Goal: Task Accomplishment & Management: Manage account settings

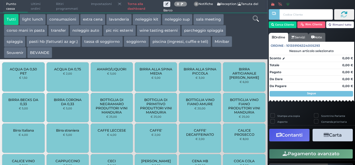
click at [140, 10] on link "Torna alla dashboard" at bounding box center [144, 6] width 39 height 12
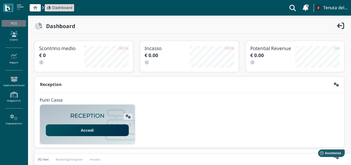
click at [16, 39] on link "Clienti" at bounding box center [14, 36] width 24 height 15
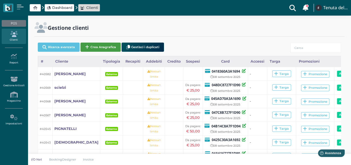
click at [103, 49] on button "Crea Anagrafica" at bounding box center [101, 46] width 40 height 9
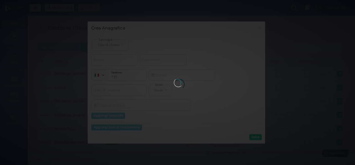
select select
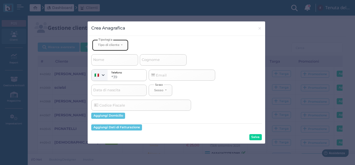
click at [120, 46] on div "Tipo di cliente" at bounding box center [109, 45] width 22 height 4
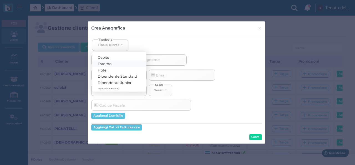
click at [117, 64] on link "Esterno" at bounding box center [119, 63] width 54 height 6
select select "[object Object]"
select select
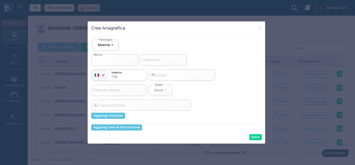
click at [109, 59] on input "Nome" at bounding box center [114, 59] width 47 height 11
type input "d"
select select
type input "di"
select select
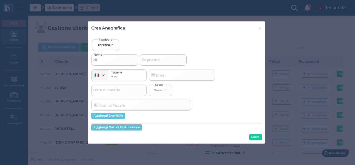
type input "di"
select select
type input "di f"
select select
type input "di fi"
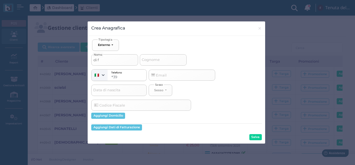
select select
type input "di fio"
select select
type input "di fior"
select select
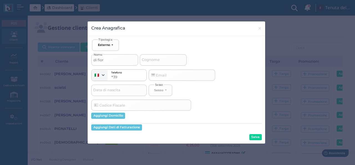
type input "di fiore"
select select
type input "di fiore"
select select
type input "di fiore c"
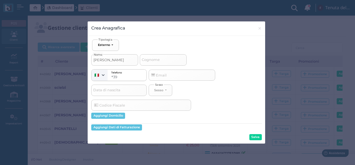
select select
type input "di fiore ca"
select select
type input "di fiore cas"
select select
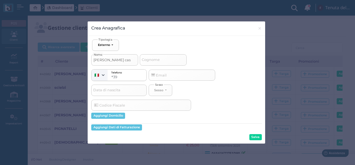
type input "di fiore cast"
select select
type input "di fiore casta"
select select
type input "di fiore castag"
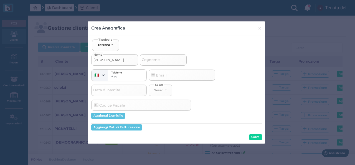
select select
type input "di fiore castagl"
select select
type input "di fiore castagli"
select select
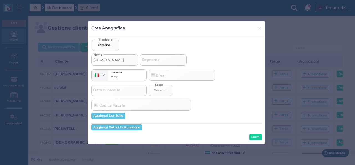
type input "di fiore castaglio"
select select
type input "di fiore castagliol"
select select
type input "di [PERSON_NAME]"
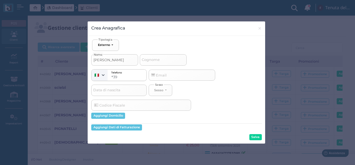
select select
type input "di [PERSON_NAME]"
click at [257, 136] on button "Salva" at bounding box center [256, 137] width 12 height 6
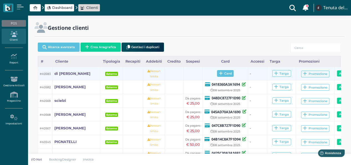
click at [217, 74] on span "Card" at bounding box center [225, 73] width 17 height 7
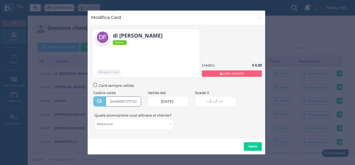
type input "044B69727F1D91"
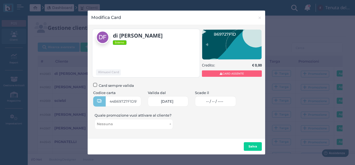
click at [223, 102] on span "-- / -- / ----" at bounding box center [214, 101] width 17 height 4
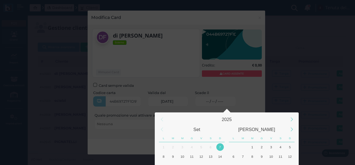
scroll to position [52, 0]
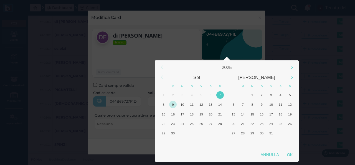
click at [173, 106] on div "9" at bounding box center [172, 103] width 7 height 7
click at [290, 154] on div "OK" at bounding box center [290, 154] width 14 height 10
type input "09/09/2025"
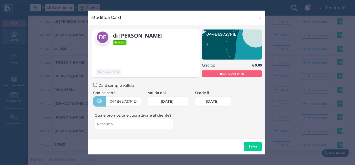
scroll to position [0, 24]
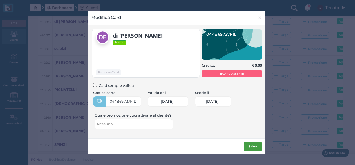
click at [251, 148] on b "Salva" at bounding box center [253, 146] width 9 height 4
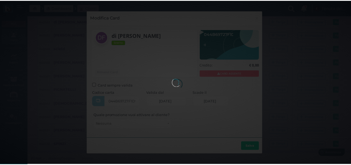
scroll to position [0, 0]
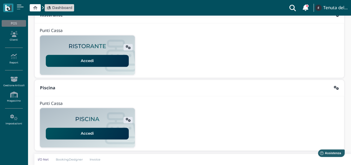
click at [89, 133] on link "Accedi" at bounding box center [87, 133] width 83 height 12
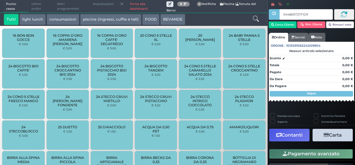
type input "044B69727F1D91"
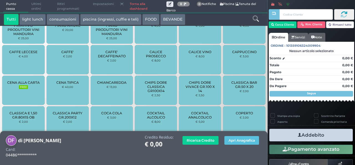
scroll to position [396, 0]
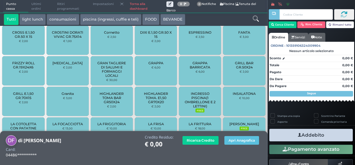
click at [196, 103] on span "INGRESSO PISCINA(1 OMBRELLONE E 2 LETTINI)" at bounding box center [200, 99] width 33 height 17
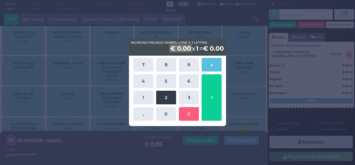
click at [168, 96] on button "2" at bounding box center [166, 98] width 20 height 14
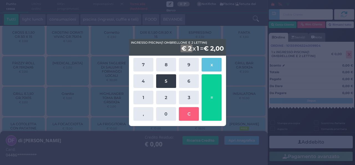
click at [168, 78] on button "5" at bounding box center [166, 81] width 20 height 14
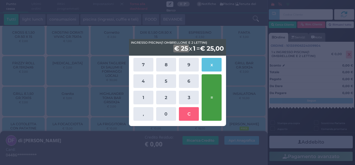
click at [214, 83] on button "=" at bounding box center [212, 97] width 20 height 46
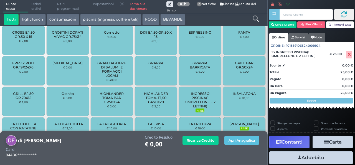
click at [304, 159] on button "Addebito" at bounding box center [312, 157] width 84 height 12
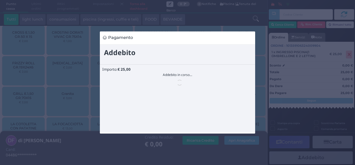
scroll to position [0, 0]
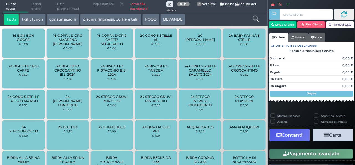
click at [133, 7] on link "Torna alla dashboard" at bounding box center [147, 6] width 40 height 12
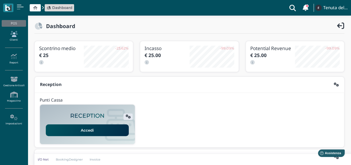
click at [17, 35] on icon at bounding box center [14, 34] width 24 height 6
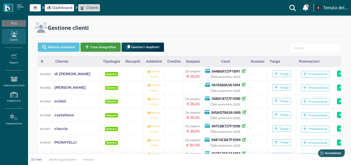
click at [93, 45] on button "Crea Anagrafica" at bounding box center [101, 46] width 40 height 9
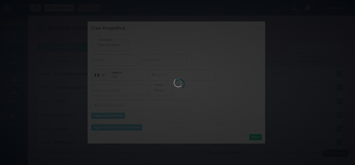
select select
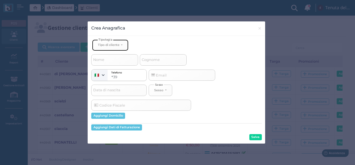
click at [107, 45] on div "Tipo di cliente" at bounding box center [109, 45] width 22 height 4
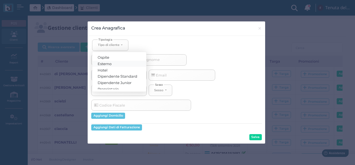
click at [110, 64] on span "Esterno" at bounding box center [105, 63] width 14 height 4
select select "[object Object]"
select select
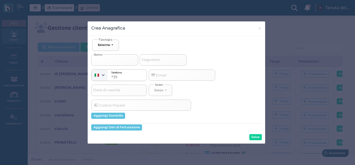
click at [109, 59] on input "Nome" at bounding box center [114, 59] width 47 height 11
type input "r"
select select
type input "re"
select select
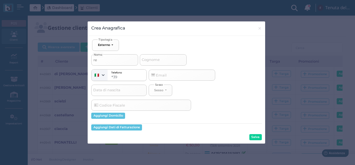
type input "ren"
select select
type input "renn"
select select
type input "renna"
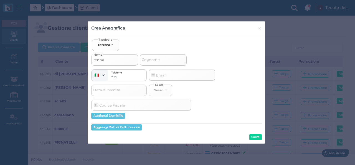
select select
type input "renna"
click at [255, 137] on button "Salva" at bounding box center [256, 137] width 12 height 6
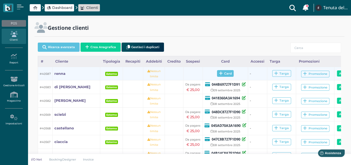
click at [217, 73] on span "Card" at bounding box center [225, 73] width 17 height 7
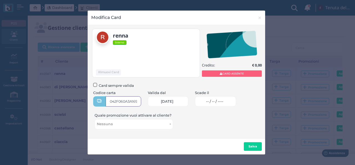
type input "042F060A3A1696"
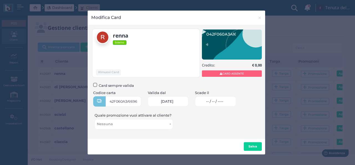
click at [218, 103] on span "-- / -- / ----" at bounding box center [214, 101] width 17 height 4
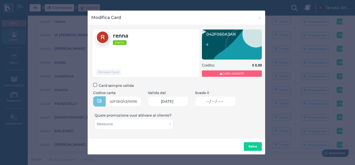
scroll to position [0, 0]
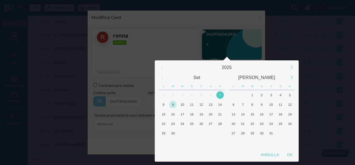
click at [173, 104] on div "9" at bounding box center [172, 103] width 7 height 7
click at [294, 156] on div "OK" at bounding box center [290, 154] width 14 height 10
type input "[DATE]"
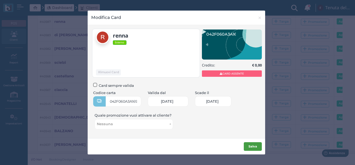
scroll to position [0, 24]
click at [252, 146] on b "Salva" at bounding box center [253, 146] width 9 height 4
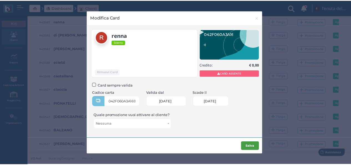
scroll to position [0, 0]
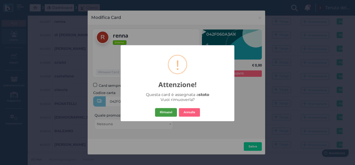
click at [164, 113] on button "Rimuovi" at bounding box center [166, 112] width 22 height 9
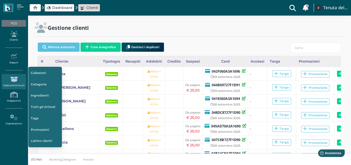
click at [53, 10] on span "Dashboard" at bounding box center [62, 7] width 20 height 5
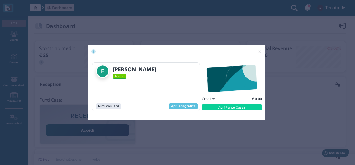
click at [221, 46] on div "× close" at bounding box center [177, 52] width 178 height 14
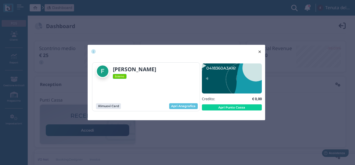
click at [258, 50] on span "×" at bounding box center [260, 51] width 4 height 7
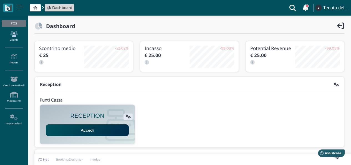
click at [14, 36] on icon at bounding box center [14, 34] width 24 height 6
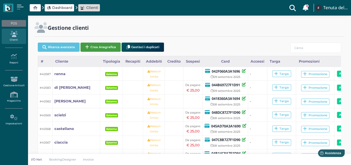
click at [92, 47] on button "Crea Anagrafica" at bounding box center [101, 46] width 40 height 9
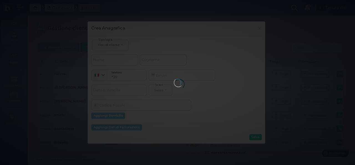
click at [174, 86] on div at bounding box center [177, 82] width 7 height 7
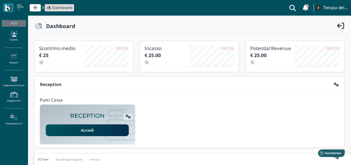
click at [9, 36] on icon at bounding box center [14, 34] width 24 height 6
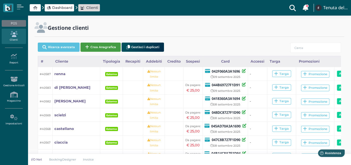
click at [94, 49] on button "Crea Anagrafica" at bounding box center [101, 46] width 40 height 9
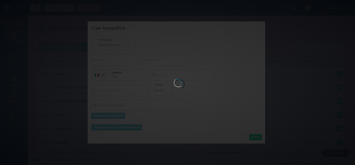
select select
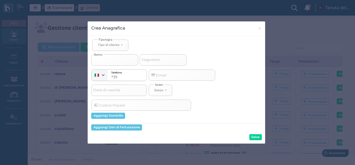
click at [117, 61] on input "Nome" at bounding box center [114, 59] width 47 height 11
select select
type input "b"
select select
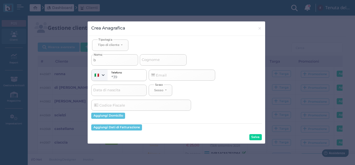
type input "ba"
select select
type input "bal"
select select
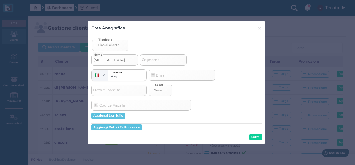
select select
type input "bale"
select select
type input "bales"
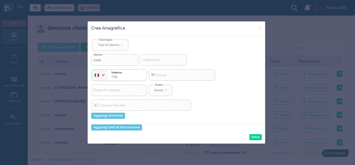
select select
type input "balest"
select select
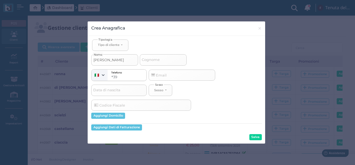
type input "balestr"
select select
type input "balestru"
select select
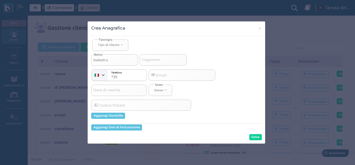
select select
type input "balestruc"
select select
type input "balestrucc"
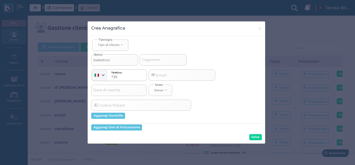
select select
type input "balestrucci"
select select
type input "balestrucci"
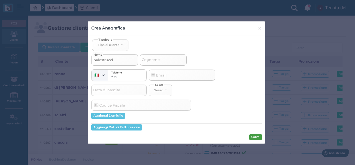
click at [259, 139] on button "Salva" at bounding box center [256, 137] width 12 height 6
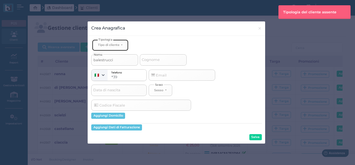
click at [122, 44] on button "Tipo di cliente" at bounding box center [110, 44] width 36 height 11
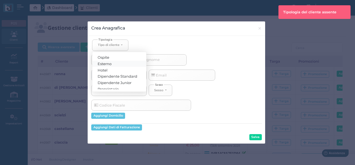
click at [114, 64] on link "Esterno" at bounding box center [119, 63] width 54 height 6
select select "[object Object]"
select select
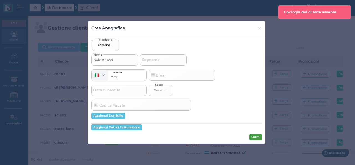
click at [253, 138] on button "Salva" at bounding box center [256, 137] width 12 height 6
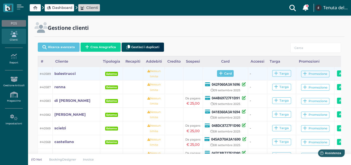
click at [217, 74] on span "Card" at bounding box center [225, 73] width 17 height 7
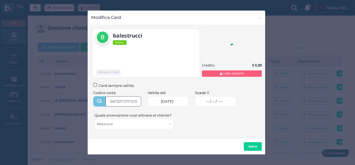
type input "047301727F1D95"
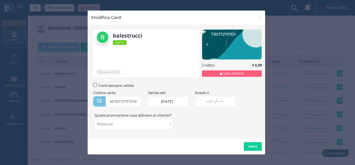
click at [222, 106] on div "Scade il -- / -- / ----" at bounding box center [216, 100] width 48 height 20
click at [222, 103] on span "-- / -- / ----" at bounding box center [214, 101] width 17 height 4
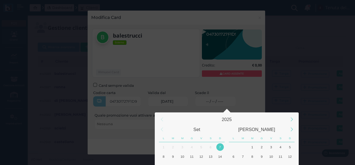
scroll to position [52, 0]
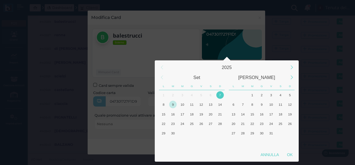
click at [172, 105] on div "9" at bounding box center [172, 103] width 7 height 7
click at [292, 154] on div "OK" at bounding box center [290, 154] width 14 height 10
type input "[DATE]"
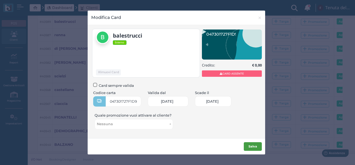
scroll to position [0, 24]
click at [255, 147] on b "Salva" at bounding box center [253, 146] width 9 height 4
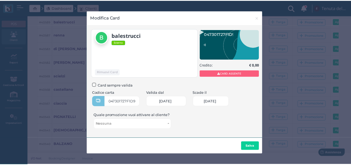
scroll to position [0, 0]
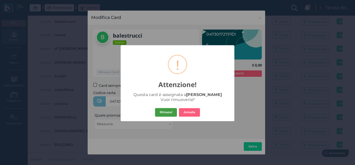
click at [168, 111] on button "Rimuovi" at bounding box center [166, 112] width 22 height 9
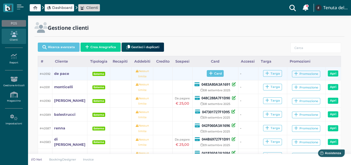
click at [215, 75] on span "Card" at bounding box center [215, 73] width 17 height 7
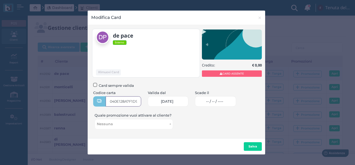
type input "040E128A7F1D95"
click at [223, 104] on link "-- / -- / ----" at bounding box center [215, 101] width 41 height 10
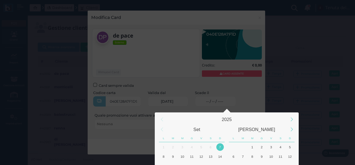
scroll to position [52, 0]
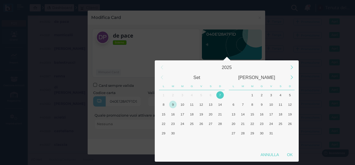
click at [172, 105] on div "9" at bounding box center [172, 103] width 7 height 7
click at [294, 156] on div "OK" at bounding box center [290, 154] width 14 height 10
type input "09/09/2025"
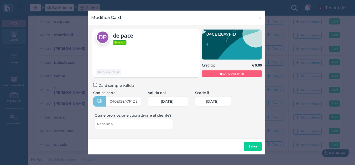
scroll to position [0, 24]
click at [254, 147] on b "Salva" at bounding box center [253, 146] width 9 height 4
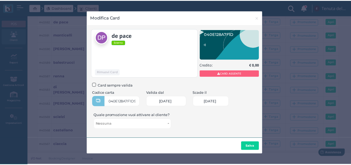
scroll to position [0, 0]
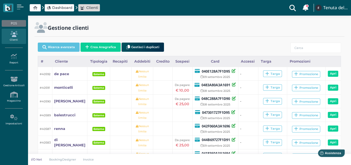
click at [57, 10] on span "Dashboard" at bounding box center [62, 7] width 20 height 5
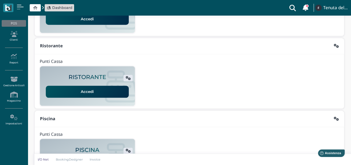
scroll to position [142, 0]
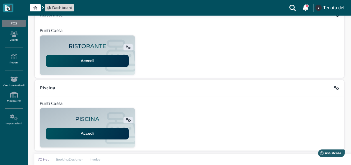
click at [110, 129] on link "Accedi" at bounding box center [87, 133] width 83 height 12
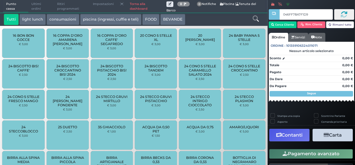
type input "046FF78A7F1D91"
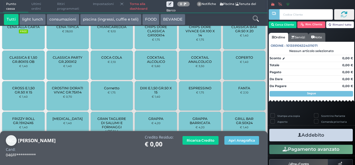
scroll to position [476, 0]
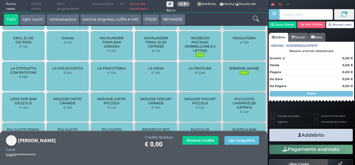
click at [197, 51] on span "INGRESSO PISCINA(1 OMBRELLONE E 2 LETTINI)" at bounding box center [200, 44] width 33 height 17
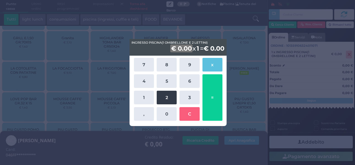
click at [173, 94] on button "2" at bounding box center [167, 98] width 20 height 14
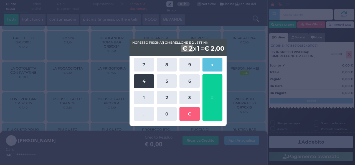
click at [142, 82] on button "4" at bounding box center [144, 81] width 20 height 14
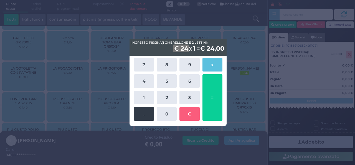
click at [144, 113] on button "," at bounding box center [144, 114] width 20 height 14
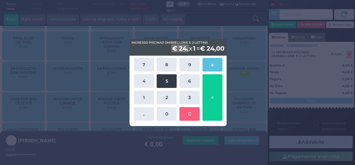
click at [165, 80] on button "5" at bounding box center [167, 81] width 20 height 14
drag, startPoint x: 210, startPoint y: 97, endPoint x: 213, endPoint y: 95, distance: 3.4
click at [212, 97] on button "=" at bounding box center [213, 97] width 20 height 46
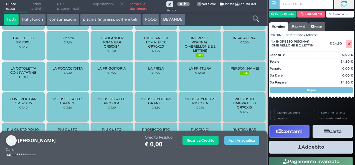
scroll to position [32, 0]
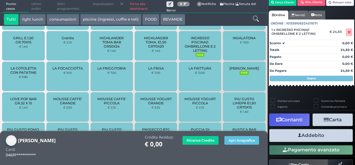
click at [309, 135] on button "Addebito" at bounding box center [312, 135] width 84 height 12
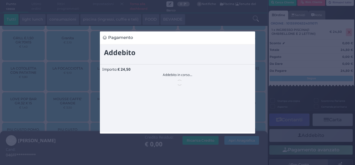
scroll to position [0, 0]
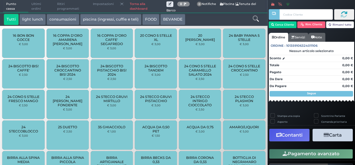
click at [134, 6] on link "Torna alla dashboard" at bounding box center [147, 6] width 40 height 12
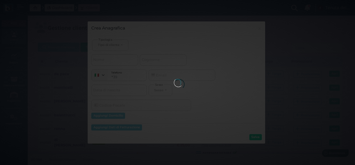
select select
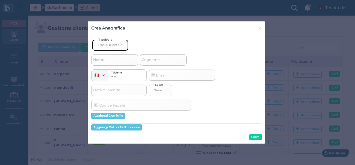
click at [109, 45] on div "Tipo di cliente" at bounding box center [109, 45] width 22 height 4
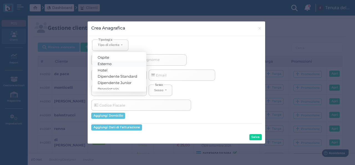
click at [109, 62] on span "Esterno" at bounding box center [105, 63] width 14 height 4
select select "[object Object]"
select select
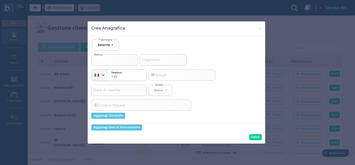
click at [109, 62] on input "Nome" at bounding box center [114, 59] width 47 height 11
type input "v"
select select
type input "vi"
select select
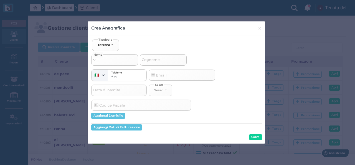
type input "vio"
select select
type input "viol"
select select
type input "viola"
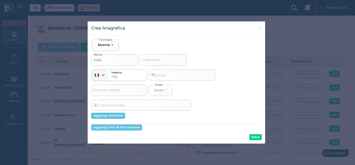
select select
type input "viola"
click at [259, 138] on button "Salva" at bounding box center [256, 137] width 12 height 6
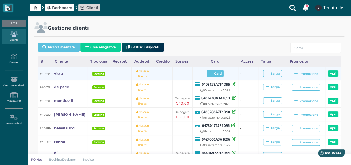
click at [219, 74] on span "Card" at bounding box center [215, 73] width 17 height 7
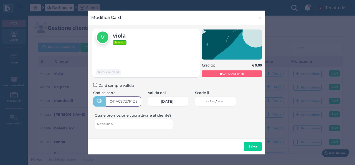
type input "041A09727F1D95"
click at [215, 104] on link "-- / -- / ----" at bounding box center [215, 101] width 41 height 10
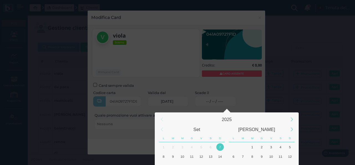
scroll to position [52, 0]
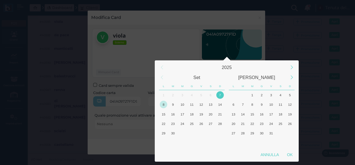
click at [165, 106] on div "8" at bounding box center [163, 103] width 7 height 7
click at [293, 157] on div "OK" at bounding box center [290, 154] width 14 height 10
type input "08/09/2025"
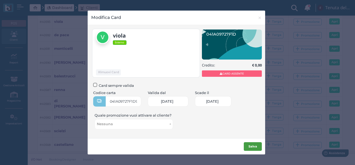
scroll to position [0, 24]
click at [254, 146] on b "Salva" at bounding box center [253, 146] width 9 height 4
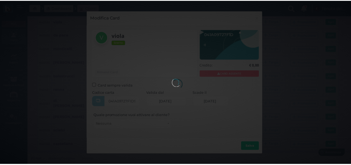
scroll to position [0, 0]
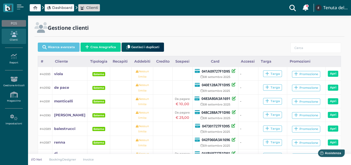
click at [57, 6] on span "Dashboard" at bounding box center [62, 7] width 20 height 5
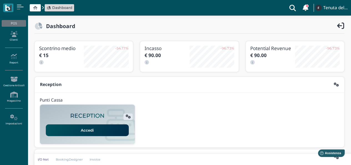
scroll to position [142, 0]
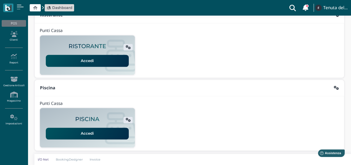
click at [92, 129] on link "Accedi" at bounding box center [87, 133] width 83 height 12
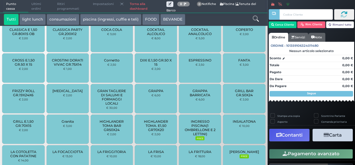
scroll to position [476, 0]
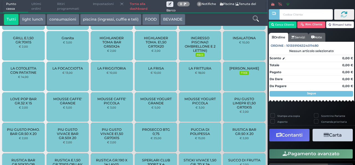
click at [191, 46] on span "INGRESSO PISCINA(1 OMBRELLONE E 2 LETTINI)" at bounding box center [200, 44] width 33 height 17
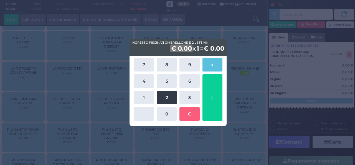
click at [169, 97] on button "2" at bounding box center [167, 98] width 20 height 14
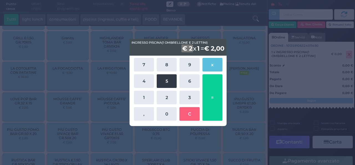
click at [168, 84] on button "5" at bounding box center [167, 81] width 20 height 14
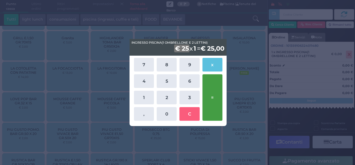
click at [213, 94] on button "=" at bounding box center [213, 97] width 20 height 46
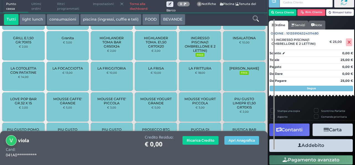
scroll to position [36, 0]
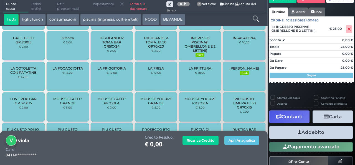
click at [318, 132] on button "Addebito" at bounding box center [312, 132] width 84 height 12
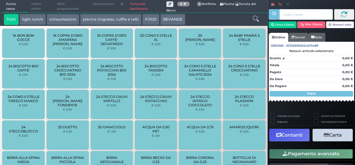
click at [254, 19] on icon at bounding box center [256, 19] width 6 height 6
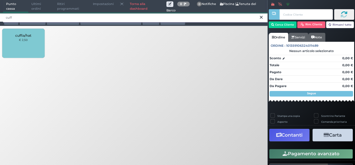
type input "cuff"
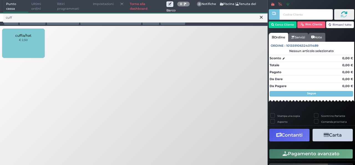
click at [34, 43] on div "cuffia/hat € 2,50" at bounding box center [23, 43] width 42 height 29
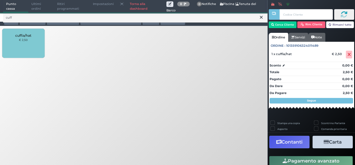
click at [34, 43] on div "cuffia/hat € 2,50" at bounding box center [23, 43] width 42 height 29
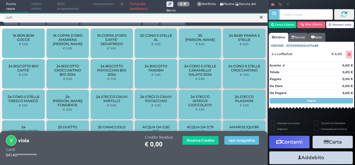
click at [320, 158] on button "Addebito" at bounding box center [312, 157] width 84 height 12
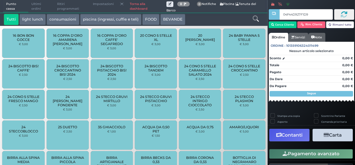
type input "04F44D927F1D94"
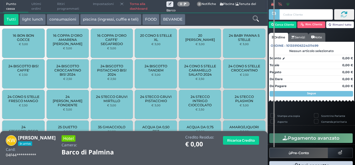
click at [254, 17] on icon at bounding box center [256, 19] width 6 height 6
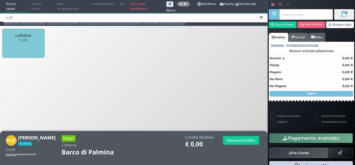
type input "cuffi"
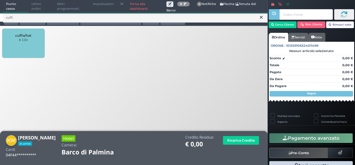
click at [17, 38] on div "cuffia/hat € 2,50" at bounding box center [23, 43] width 42 height 29
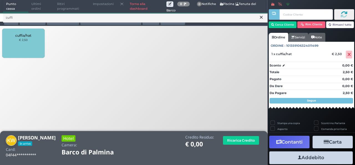
click at [21, 36] on span "cuffia/hat" at bounding box center [23, 35] width 16 height 4
click at [310, 158] on button "Addebito" at bounding box center [312, 157] width 84 height 12
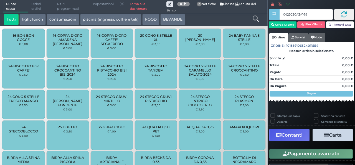
type input "0425C30A3A1692"
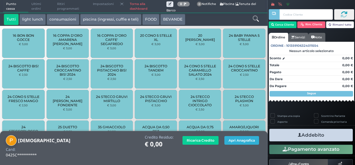
click at [233, 142] on button "Apri Anagrafica" at bounding box center [242, 140] width 35 height 9
type input "0483A80A3A1691"
click at [240, 142] on button "Apri Anagrafica" at bounding box center [242, 140] width 35 height 9
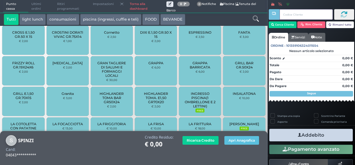
scroll to position [516, 0]
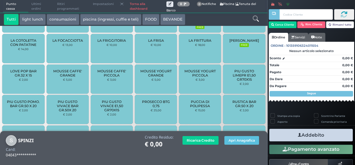
click at [241, 47] on small "FREE" at bounding box center [244, 45] width 9 height 4
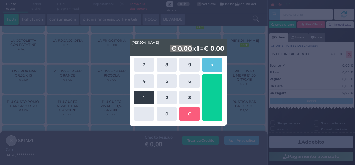
click at [149, 100] on button "1" at bounding box center [144, 98] width 20 height 14
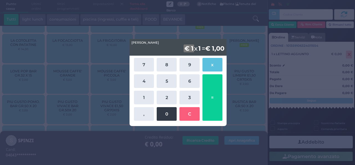
click at [163, 116] on button "0" at bounding box center [167, 114] width 20 height 14
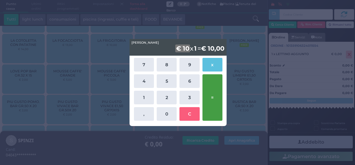
click at [208, 94] on button "=" at bounding box center [213, 97] width 20 height 46
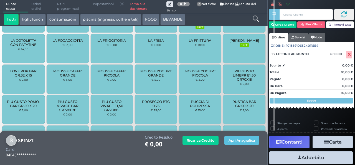
click at [313, 157] on button "Addebito" at bounding box center [312, 157] width 84 height 12
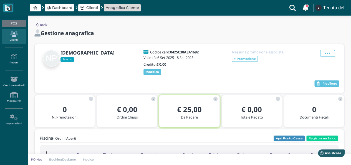
click at [87, 7] on span "Clienti" at bounding box center [92, 7] width 12 height 5
click at [62, 7] on span "Dashboard" at bounding box center [62, 7] width 20 height 5
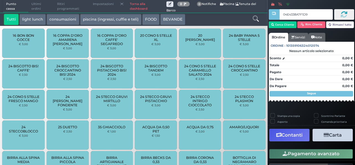
type input "04E4338A7F1D90"
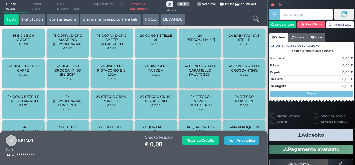
click at [238, 141] on button "Apri Anagrafica" at bounding box center [242, 140] width 35 height 9
click at [258, 17] on icon at bounding box center [256, 19] width 6 height 6
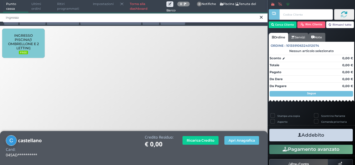
type input "ingresso"
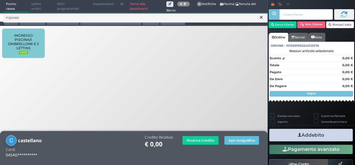
click at [22, 24] on button "light lunch" at bounding box center [32, 19] width 26 height 11
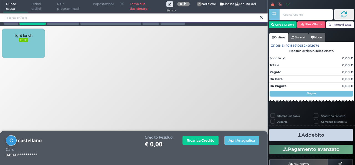
click at [34, 20] on input "search" at bounding box center [135, 18] width 265 height 10
type input "ingre"
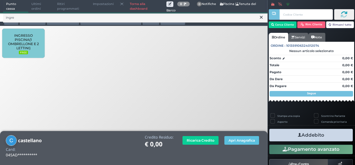
click at [38, 43] on span "INGRESSO PISCINA(1 OMBRELLONE E 2 LETTINI)" at bounding box center [23, 41] width 33 height 17
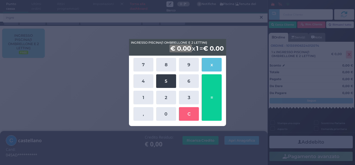
click at [169, 85] on button "5" at bounding box center [166, 81] width 20 height 14
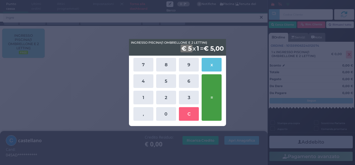
click at [212, 94] on button "=" at bounding box center [212, 97] width 20 height 46
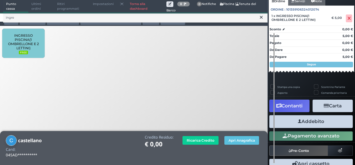
scroll to position [61, 0]
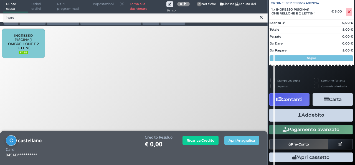
click at [321, 114] on button "Addebito" at bounding box center [312, 115] width 84 height 12
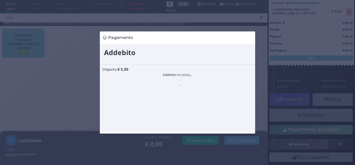
scroll to position [0, 0]
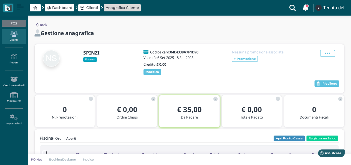
click at [93, 7] on span "Clienti" at bounding box center [92, 7] width 12 height 5
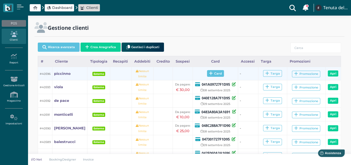
click at [209, 73] on icon at bounding box center [211, 73] width 4 height 4
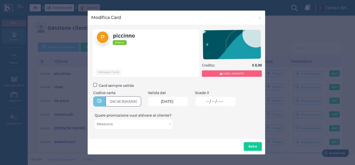
type input "04C4E30A3A1691"
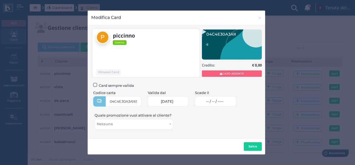
click at [213, 101] on span "-- / -- / ----" at bounding box center [214, 101] width 17 height 4
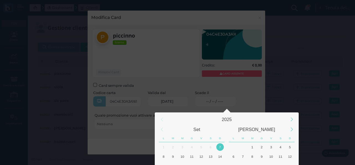
scroll to position [52, 0]
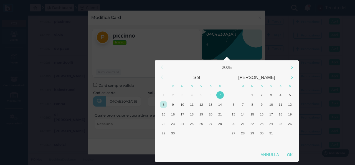
click at [164, 103] on div "8" at bounding box center [163, 103] width 7 height 7
click at [293, 156] on div "OK" at bounding box center [290, 154] width 14 height 10
type input "08/09/2025"
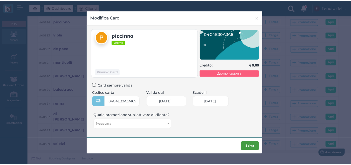
scroll to position [0, 0]
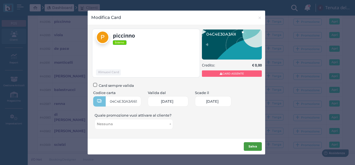
click at [252, 146] on b "Salva" at bounding box center [253, 146] width 9 height 4
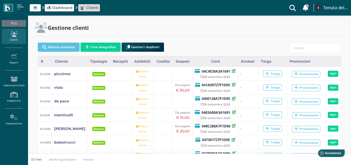
click at [67, 9] on span "Dashboard" at bounding box center [62, 7] width 20 height 5
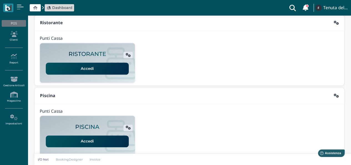
scroll to position [142, 0]
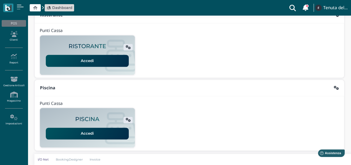
click at [86, 131] on link "Accedi" at bounding box center [87, 133] width 83 height 12
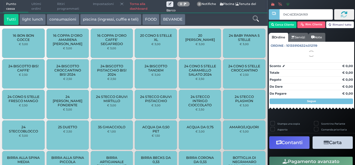
type input "04C4E30A3A1691"
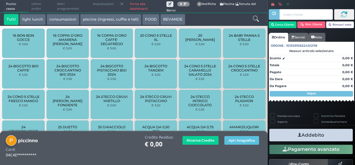
click at [115, 24] on button "piscina (ingressi, cuffie e teli)" at bounding box center [110, 19] width 61 height 11
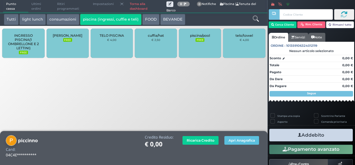
click at [23, 40] on span "INGRESSO PISCINA(1 OMBRELLONE E 2 LETTINI)" at bounding box center [23, 41] width 33 height 17
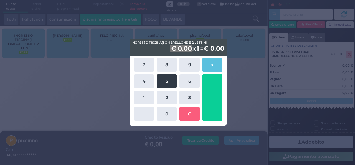
drag, startPoint x: 165, startPoint y: 93, endPoint x: 169, endPoint y: 81, distance: 12.9
click at [169, 81] on div "7 8 9 x 4 5 6 1 2 3 , 0 C =" at bounding box center [178, 89] width 91 height 66
click at [169, 81] on button "5" at bounding box center [167, 81] width 20 height 14
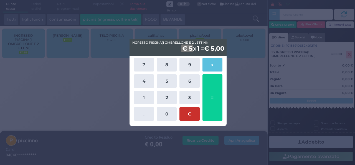
click at [195, 118] on button "C" at bounding box center [190, 114] width 20 height 14
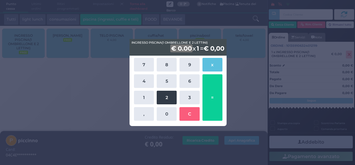
click at [172, 100] on button "2" at bounding box center [167, 98] width 20 height 14
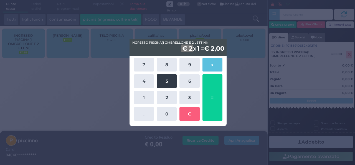
click at [168, 85] on button "5" at bounding box center [167, 81] width 20 height 14
click at [193, 48] on b "1" at bounding box center [195, 48] width 4 height 8
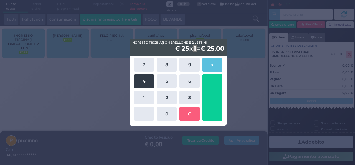
click at [145, 83] on button "4" at bounding box center [144, 81] width 20 height 14
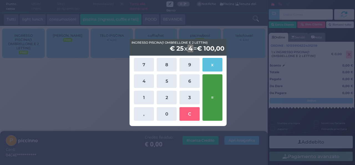
click at [212, 100] on button "=" at bounding box center [213, 97] width 20 height 46
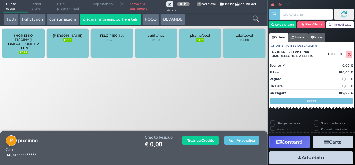
click at [72, 42] on small "FREE" at bounding box center [67, 40] width 9 height 4
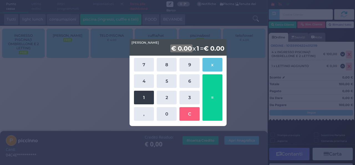
click at [143, 97] on button "1" at bounding box center [144, 98] width 20 height 14
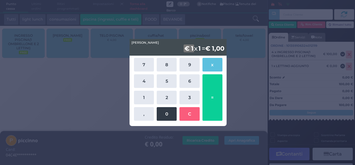
click at [164, 115] on button "0" at bounding box center [167, 114] width 20 height 14
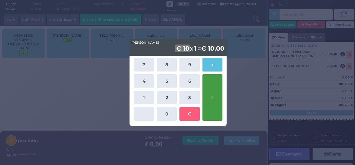
click at [213, 91] on button "=" at bounding box center [213, 97] width 20 height 46
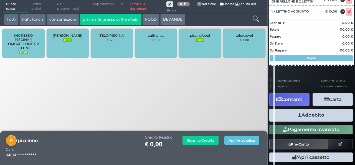
scroll to position [78, 0]
click at [316, 117] on button "Addebito" at bounding box center [312, 115] width 84 height 12
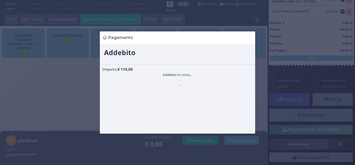
scroll to position [0, 0]
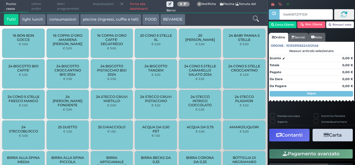
type input "04A616727F1D90"
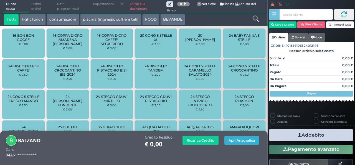
click at [233, 139] on button "Apri Anagrafica" at bounding box center [242, 140] width 35 height 9
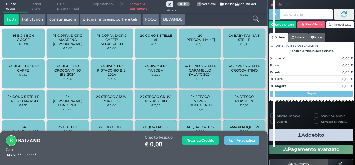
click at [290, 12] on input "text" at bounding box center [306, 14] width 53 height 11
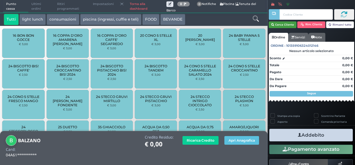
click at [276, 24] on button "Cerca Cliente" at bounding box center [283, 24] width 28 height 7
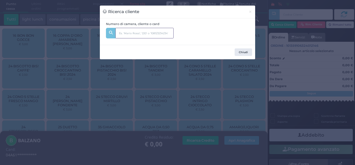
click at [126, 31] on input "text" at bounding box center [144, 33] width 58 height 11
paste input "04B14C8A7F1D94"
type input "04B14C8A7F1D94"
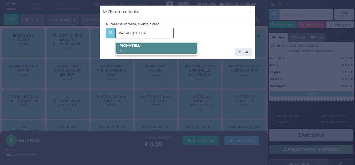
click at [147, 48] on span "PIGNATELLI Dal:" at bounding box center [156, 47] width 81 height 11
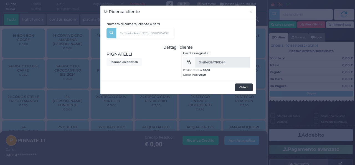
click at [239, 89] on button "Chiudi" at bounding box center [243, 87] width 17 height 8
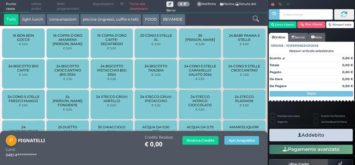
click at [103, 19] on button "piscina (ingressi, cuffie e teli)" at bounding box center [110, 19] width 61 height 11
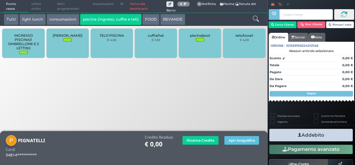
click at [22, 41] on span "INGRESSO PISCINA(1 OMBRELLONE E 2 LETTINI)" at bounding box center [23, 41] width 33 height 17
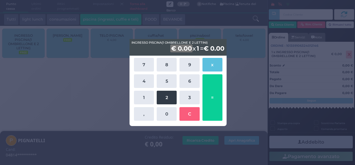
click at [163, 97] on button "2" at bounding box center [167, 98] width 20 height 14
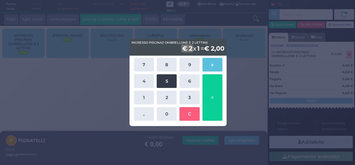
click at [164, 82] on button "5" at bounding box center [167, 81] width 20 height 14
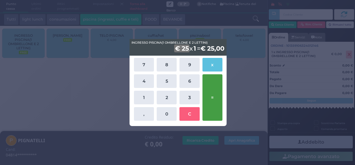
click at [217, 92] on button "=" at bounding box center [213, 97] width 20 height 46
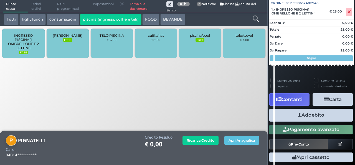
scroll to position [61, 0]
click at [317, 119] on button "Addebito" at bounding box center [312, 115] width 84 height 12
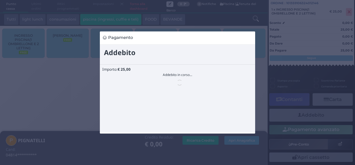
scroll to position [0, 0]
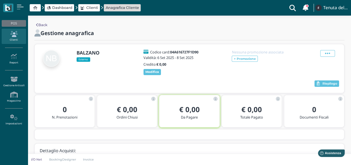
click at [91, 5] on span "Clienti" at bounding box center [89, 7] width 22 height 7
click at [91, 9] on span "Clienti" at bounding box center [92, 7] width 12 height 5
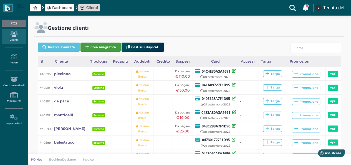
click at [109, 45] on button "Crea Anagrafica" at bounding box center [101, 46] width 40 height 9
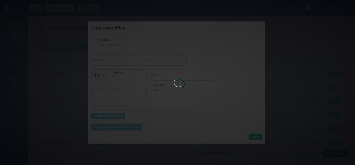
select select
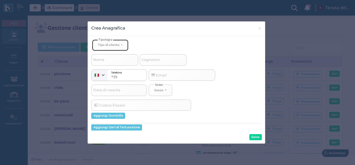
click at [113, 45] on div "Tipo di cliente" at bounding box center [109, 45] width 22 height 4
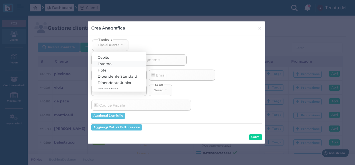
click at [109, 62] on span "Esterno" at bounding box center [105, 63] width 14 height 4
select select "[object Object]"
select select
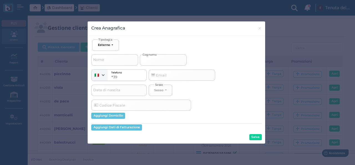
click at [166, 62] on input "Cognome" at bounding box center [163, 59] width 47 height 11
type input "p"
select select
type input "pi"
select select
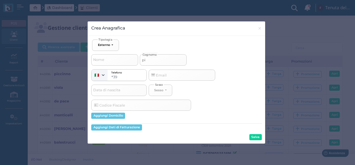
type input "pig"
select select
type input "pign"
select select
type input "pigna"
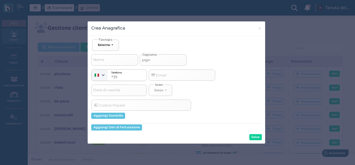
select select
type input "pignat"
select select
type input "pignate"
select select
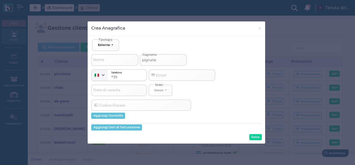
type input "pignatel"
select select
type input "pignatell"
select select
type input "pignatelli"
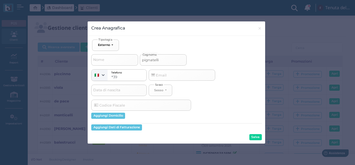
select select
type input "pignatelli"
select select
type input "pignatelli 2"
select select
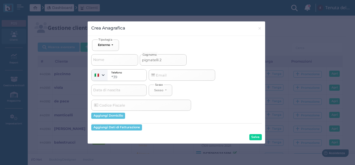
type input "pignatelli 2"
select select
type input "pignatelli 2"
click at [254, 138] on button "Salva" at bounding box center [256, 137] width 12 height 6
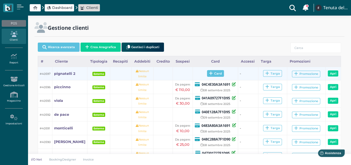
click at [216, 74] on span "Card" at bounding box center [215, 73] width 17 height 7
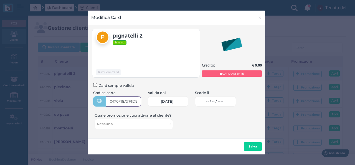
type input "0470F18A7F1D90"
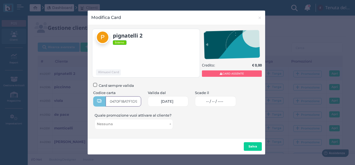
scroll to position [0, 3]
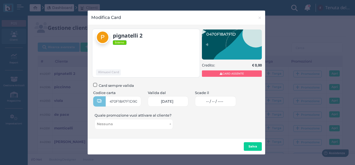
click at [213, 104] on link "-- / -- / ----" at bounding box center [215, 101] width 41 height 10
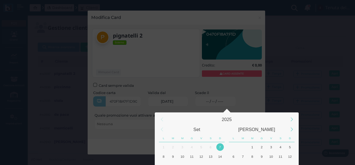
scroll to position [52, 0]
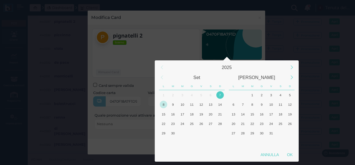
click at [159, 104] on div "8" at bounding box center [163, 104] width 9 height 9
click at [292, 156] on div "OK" at bounding box center [290, 154] width 14 height 10
type input "08/09/2025"
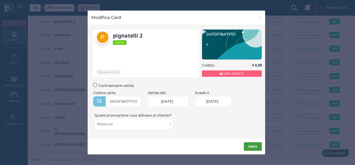
scroll to position [0, 24]
click at [257, 147] on button "Salva" at bounding box center [253, 146] width 18 height 9
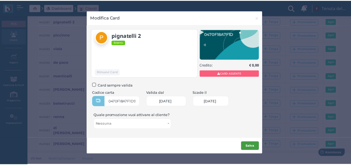
scroll to position [0, 0]
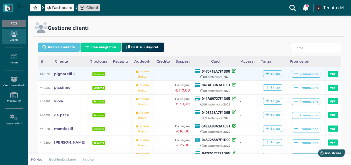
scroll to position [66, 0]
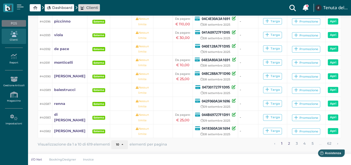
click at [287, 142] on link "2" at bounding box center [290, 143] width 6 height 7
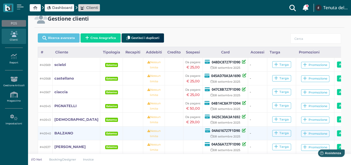
scroll to position [5, 0]
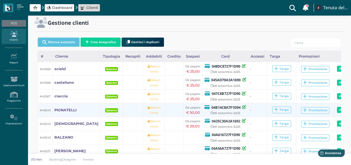
click at [216, 107] on b "04B14C8A7F1D94" at bounding box center [225, 107] width 29 height 5
click at [64, 109] on b "PIGNATELLI" at bounding box center [65, 110] width 22 height 4
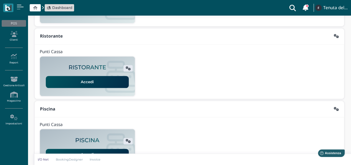
scroll to position [142, 0]
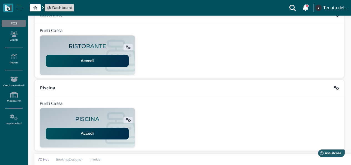
click at [93, 130] on link "Accedi" at bounding box center [87, 133] width 83 height 12
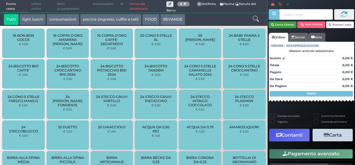
click at [279, 23] on button "Cerca Cliente" at bounding box center [283, 24] width 28 height 7
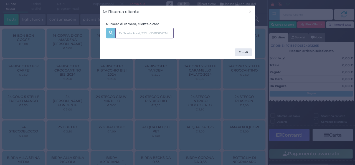
click at [137, 31] on input "text" at bounding box center [144, 33] width 58 height 11
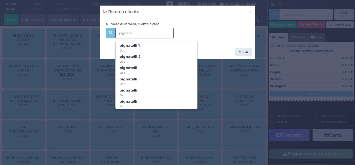
click at [131, 32] on input "pignatel" at bounding box center [144, 33] width 58 height 11
paste input "04B14C8A7F1D94"
type input "04B14C8A7F1D94"
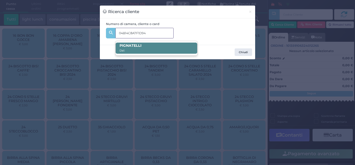
click at [155, 50] on span "PIGNATELLI Dal:" at bounding box center [156, 47] width 81 height 11
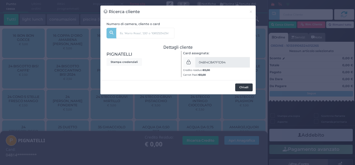
click at [245, 85] on button "Chiudi" at bounding box center [243, 87] width 17 height 8
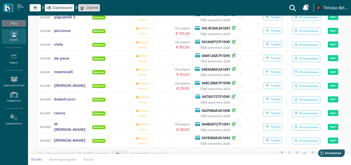
scroll to position [66, 0]
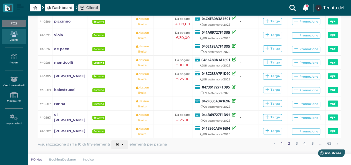
click at [288, 144] on link "2" at bounding box center [290, 143] width 6 height 7
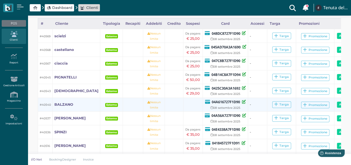
scroll to position [35, 0]
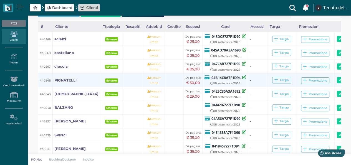
click at [212, 77] on b "04B14C8A7F1D94" at bounding box center [225, 77] width 29 height 5
copy div "04B14C8A7F1D94"
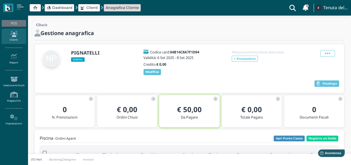
scroll to position [85, 0]
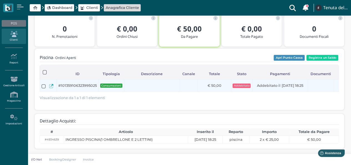
click at [51, 84] on icon at bounding box center [51, 86] width 4 height 4
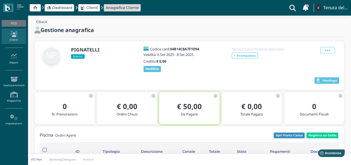
scroll to position [0, 0]
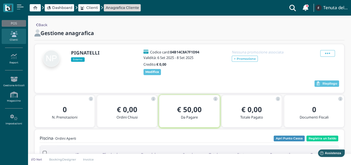
click at [35, 23] on div "Back Gestione anagrafica PIGNATELLI Esterno Codice card: 04B14C8A7F1D94 Validit…" at bounding box center [189, 131] width 323 height 230
click at [39, 25] on link "Back" at bounding box center [41, 24] width 11 height 5
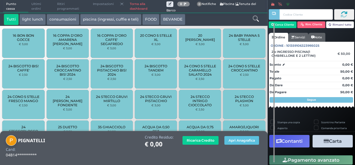
scroll to position [44, 0]
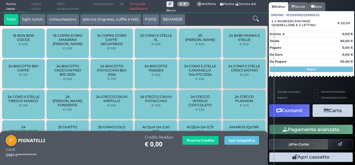
click at [318, 111] on button "Carta" at bounding box center [333, 110] width 40 height 12
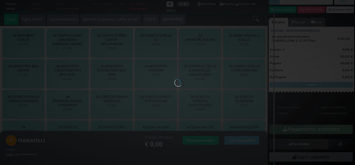
scroll to position [21, 0]
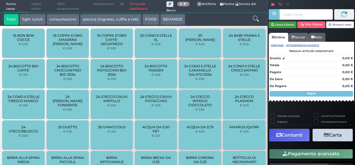
click at [279, 25] on button "Cerca Cliente" at bounding box center [283, 24] width 28 height 7
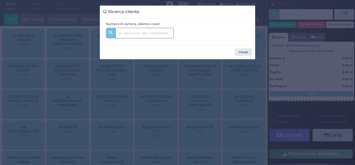
click at [130, 37] on input "text" at bounding box center [144, 33] width 58 height 11
paste input "0470F18A7F1D90"
type input "0470F18A7F1D90"
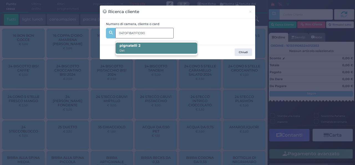
click at [142, 45] on span "pignatelli 2 Dal:" at bounding box center [156, 47] width 81 height 11
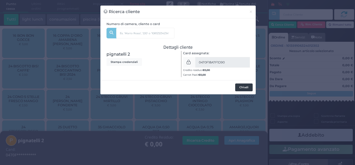
click at [239, 89] on button "Chiudi" at bounding box center [243, 87] width 17 height 8
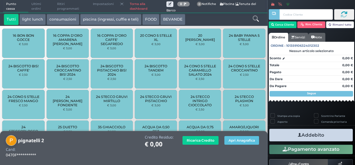
click at [94, 20] on button "piscina (ingressi, cuffie e teli)" at bounding box center [110, 19] width 61 height 11
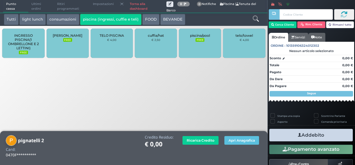
click at [26, 44] on span "INGRESSO PISCINA(1 OMBRELLONE E 2 LETTINI)" at bounding box center [23, 41] width 33 height 17
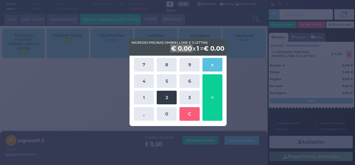
click at [173, 95] on button "2" at bounding box center [167, 98] width 20 height 14
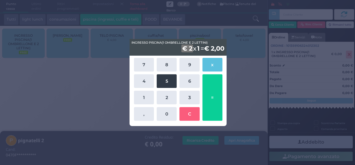
click at [168, 84] on button "5" at bounding box center [167, 81] width 20 height 14
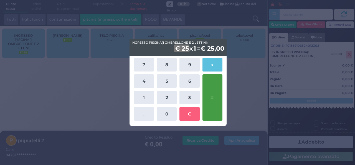
click at [214, 94] on button "=" at bounding box center [213, 97] width 20 height 46
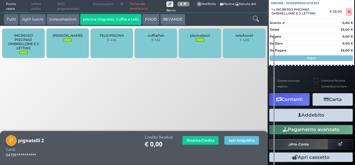
scroll to position [61, 0]
click at [320, 113] on button "Addebito" at bounding box center [312, 115] width 84 height 12
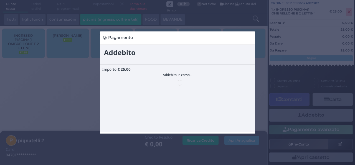
scroll to position [0, 0]
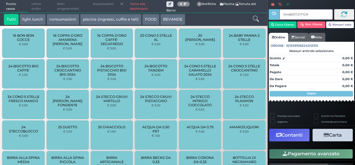
type input "044B69727F1D91"
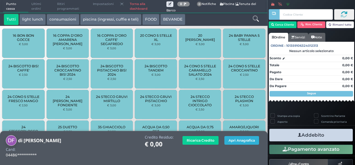
click at [239, 144] on button "Apri Anagrafica" at bounding box center [242, 140] width 35 height 9
click at [104, 17] on button "piscina (ingressi, cuffie e teli)" at bounding box center [110, 19] width 61 height 11
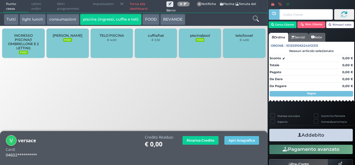
click at [29, 43] on span "INGRESSO PISCINA(1 OMBRELLONE E 2 LETTINI)" at bounding box center [23, 41] width 33 height 17
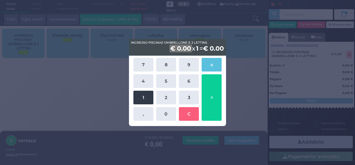
click at [144, 101] on button "1" at bounding box center [144, 98] width 20 height 14
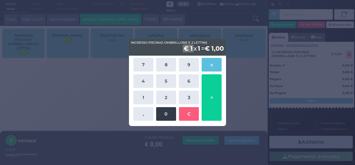
click at [167, 114] on button "0" at bounding box center [166, 114] width 20 height 14
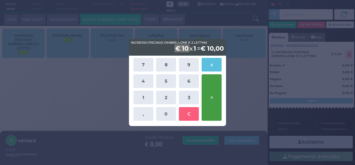
click at [216, 94] on button "=" at bounding box center [212, 97] width 20 height 46
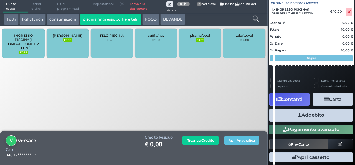
scroll to position [61, 0]
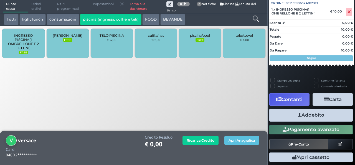
click at [321, 116] on button "Addebito" at bounding box center [312, 115] width 84 height 12
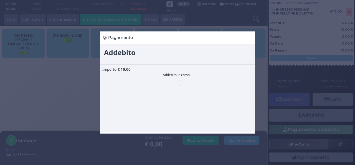
scroll to position [0, 0]
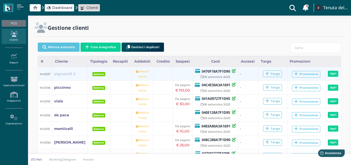
click at [59, 75] on b "pignatelli 2" at bounding box center [64, 74] width 21 height 4
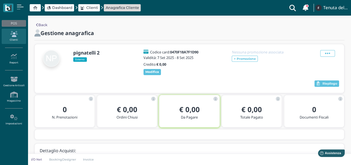
click at [185, 51] on b "0470F18A7F1D90" at bounding box center [184, 51] width 28 height 5
copy b "0470F18A7F1D90"
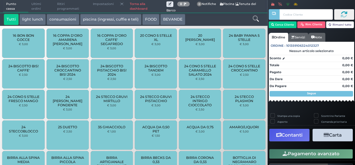
click at [320, 113] on div "Scontrino Parlante" at bounding box center [334, 116] width 38 height 6
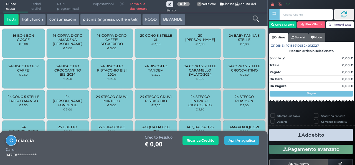
click at [251, 137] on button "Apri Anagrafica" at bounding box center [242, 140] width 35 height 9
click at [242, 141] on button "Apri Anagrafica" at bounding box center [242, 140] width 35 height 9
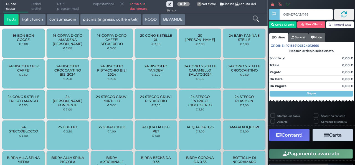
type input "045AD70A3A1690"
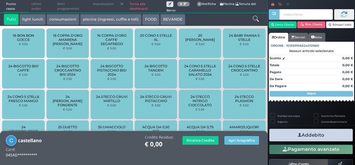
click at [260, 21] on div at bounding box center [256, 19] width 22 height 11
click at [256, 19] on icon at bounding box center [256, 19] width 6 height 6
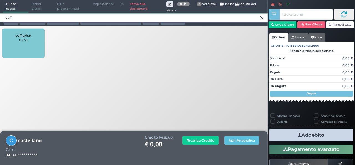
type input "cuffi"
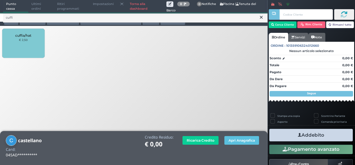
click at [32, 46] on div "cuffia/hat € 2,50" at bounding box center [23, 43] width 42 height 29
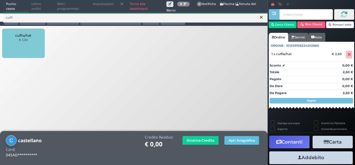
click at [32, 46] on div "cuffia/hat € 2,50" at bounding box center [23, 43] width 42 height 29
click at [31, 46] on div "cuffia/hat € 2,50" at bounding box center [23, 43] width 42 height 29
click at [311, 157] on button "Addebito" at bounding box center [312, 157] width 84 height 12
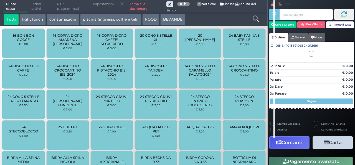
click at [137, 7] on link "Torna alla dashboard" at bounding box center [147, 6] width 40 height 12
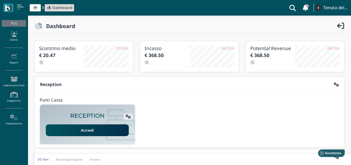
scroll to position [28, 0]
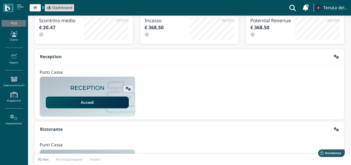
click at [16, 40] on link "Clienti" at bounding box center [14, 36] width 24 height 15
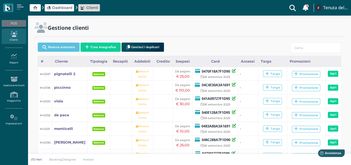
scroll to position [28, 0]
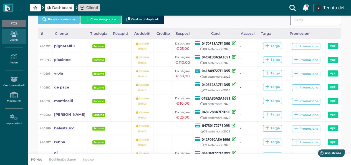
click at [312, 20] on input "search" at bounding box center [315, 20] width 51 height 10
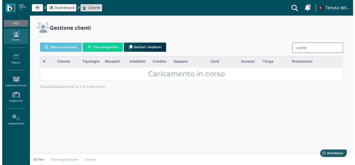
scroll to position [0, 0]
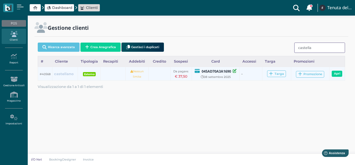
type input "castella"
click at [63, 75] on b "castellano" at bounding box center [63, 74] width 19 height 4
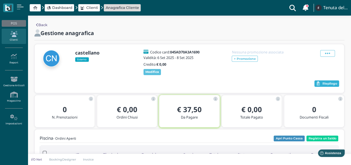
click at [322, 84] on button "Riepilogo" at bounding box center [327, 83] width 25 height 7
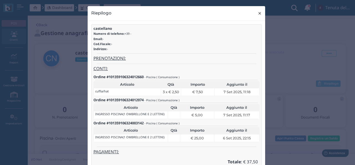
click at [259, 12] on span "×" at bounding box center [260, 13] width 4 height 7
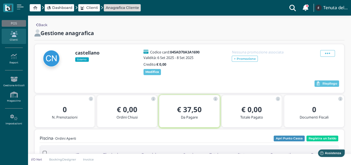
click at [93, 7] on span "Clienti" at bounding box center [92, 7] width 12 height 5
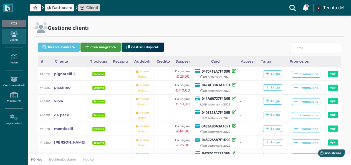
click at [102, 47] on button "Crea Anagrafica" at bounding box center [101, 46] width 40 height 9
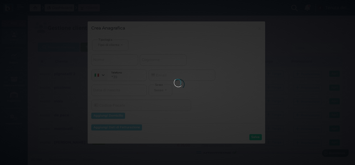
select select
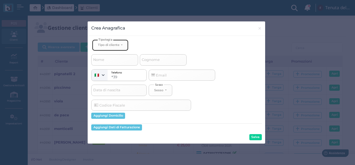
click at [102, 47] on button "Tipo di cliente" at bounding box center [110, 44] width 36 height 11
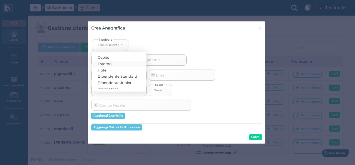
click at [106, 63] on span "Esterno" at bounding box center [105, 63] width 14 height 4
select select "[object Object]"
select select
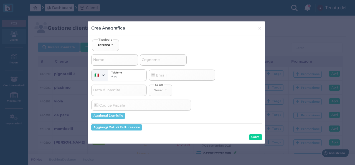
click at [152, 60] on span "Cognome" at bounding box center [151, 59] width 20 height 7
click at [152, 60] on input "Cognome" at bounding box center [163, 59] width 47 height 11
type input "v"
select select
type input "ve"
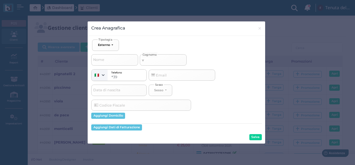
select select
type input "ver"
select select
type input "vers"
select select
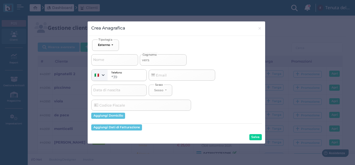
type input "versa"
select select
type input "versac"
select select
type input "versace"
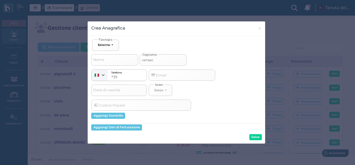
select select
type input "versace"
click at [255, 138] on button "Salva" at bounding box center [256, 137] width 12 height 6
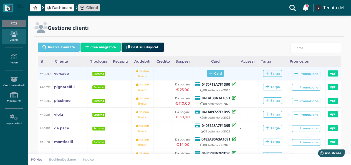
click at [217, 73] on span "Card" at bounding box center [215, 73] width 17 height 7
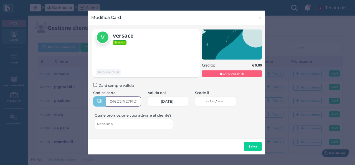
type input "046D24727F1D90"
click at [211, 101] on link "-- / -- / ----" at bounding box center [215, 101] width 41 height 10
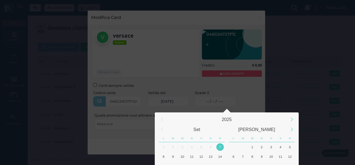
scroll to position [52, 0]
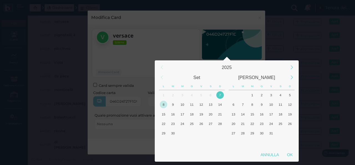
click at [162, 102] on div "8" at bounding box center [163, 103] width 7 height 7
click at [291, 153] on div "OK" at bounding box center [290, 154] width 14 height 10
type input "08/09/2025"
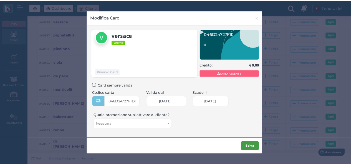
scroll to position [0, 0]
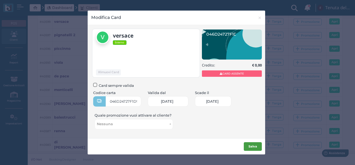
click at [247, 147] on button "Salva" at bounding box center [253, 146] width 18 height 9
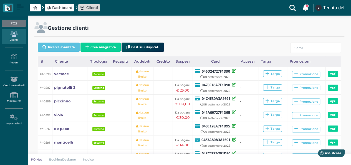
click at [13, 36] on icon at bounding box center [14, 34] width 24 height 6
click at [201, 42] on div "Ricerca avanzata Crea Anagrafica Gestisci i duplicati" at bounding box center [189, 48] width 303 height 16
click at [313, 49] on input "search" at bounding box center [315, 47] width 51 height 10
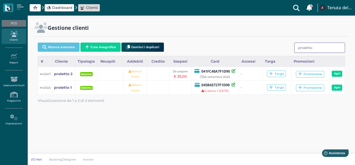
type input "proietto"
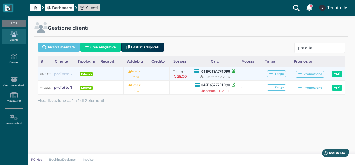
click at [61, 72] on b "proietto 2" at bounding box center [63, 74] width 19 height 4
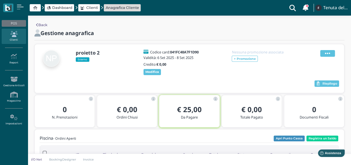
click at [330, 54] on icon at bounding box center [327, 53] width 5 height 6
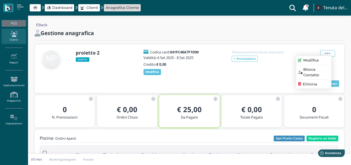
click at [301, 60] on div "Modifica" at bounding box center [313, 60] width 31 height 5
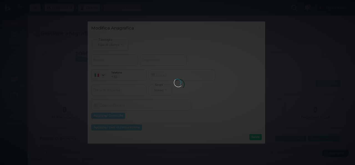
select select
type input "proietto 2"
select select
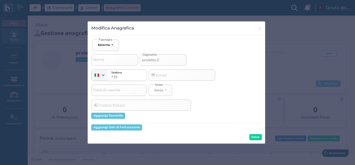
drag, startPoint x: 169, startPoint y: 61, endPoint x: 133, endPoint y: 59, distance: 35.9
click at [134, 61] on div "Nome proietto 2 Cognome" at bounding box center [176, 58] width 170 height 15
type input "n"
select select
type input "na"
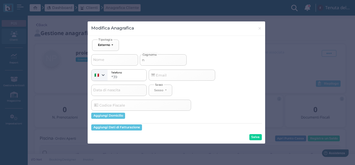
select select
type input "nar"
select select
type input "nard"
select select
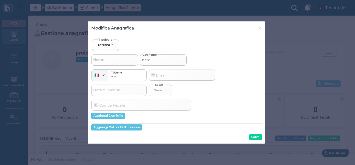
type input "nardo"
select select
type input "nardon"
select select
type input "nardone"
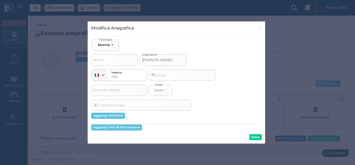
select select
type input "nardone"
select select
type input "nardone ("
select select
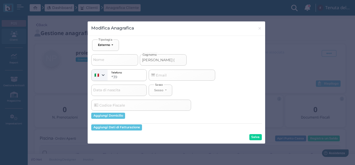
type input "nardone (p"
select select
type input "nardone (pr"
select select
type input "nardone (pro"
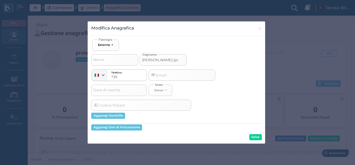
select select
type input "nardone (proi"
select select
type input "nardone (proie"
select select
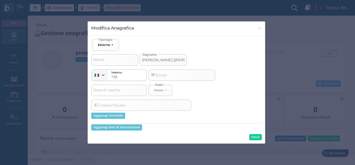
type input "nardone (proiet"
select select
type input "nardone (proiett"
select select
type input "nardone (proietto"
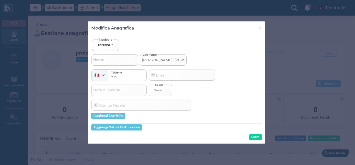
select select
type input "[PERSON_NAME] ([PERSON_NAME])"
select select
type input "[PERSON_NAME] ([PERSON_NAME])"
click at [256, 136] on button "Salva" at bounding box center [256, 137] width 12 height 6
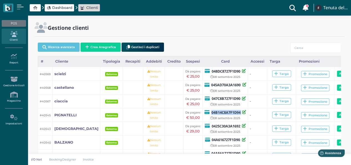
click at [16, 36] on icon at bounding box center [14, 34] width 24 height 6
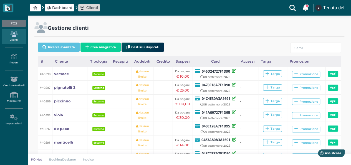
click at [62, 6] on span "Dashboard" at bounding box center [62, 7] width 20 height 5
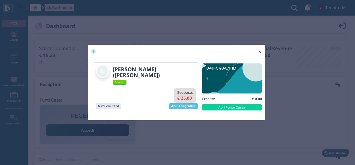
click at [261, 52] on span "×" at bounding box center [260, 51] width 4 height 7
